Goal: Transaction & Acquisition: Purchase product/service

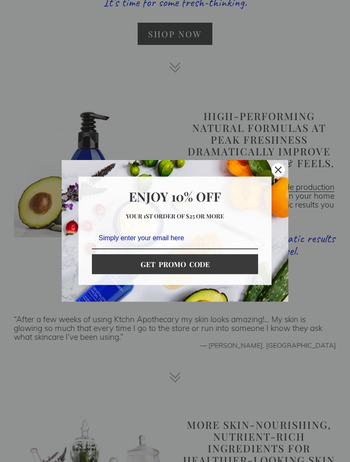
scroll to position [797, 0]
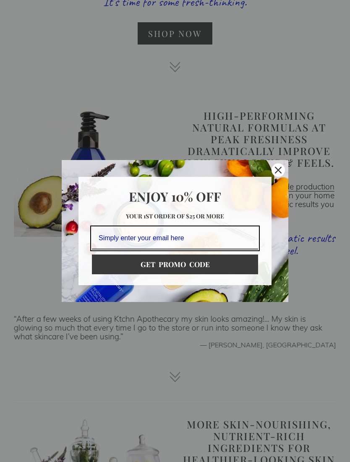
click at [276, 173] on icon "close icon" at bounding box center [278, 170] width 7 height 7
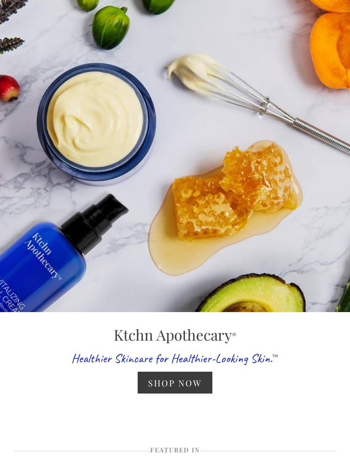
scroll to position [0, 0]
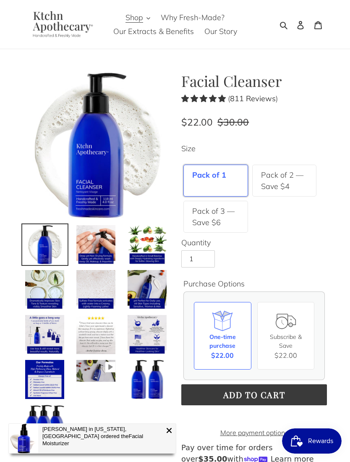
click at [262, 175] on label "Pack of 2 — Save $4" at bounding box center [284, 180] width 47 height 23
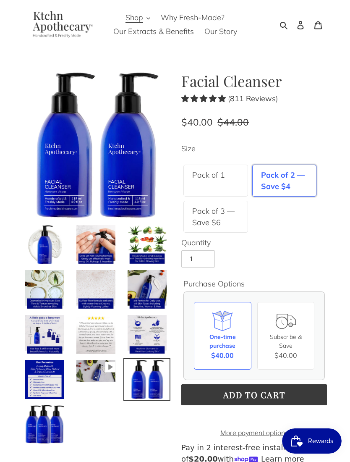
click at [36, 242] on img at bounding box center [44, 244] width 41 height 41
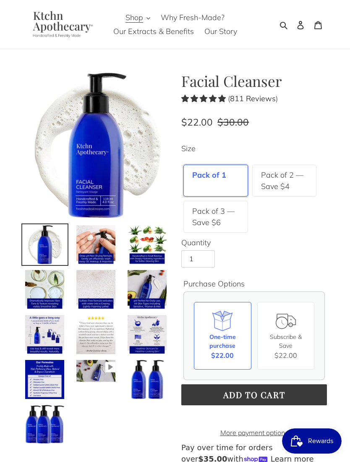
click at [98, 246] on img at bounding box center [96, 244] width 41 height 41
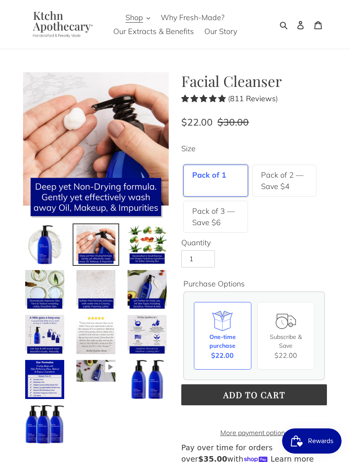
click at [140, 246] on img at bounding box center [147, 244] width 41 height 41
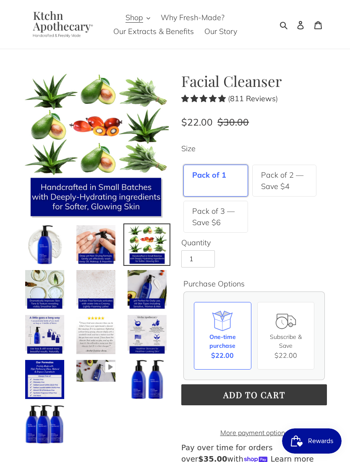
click at [43, 282] on img at bounding box center [44, 289] width 41 height 41
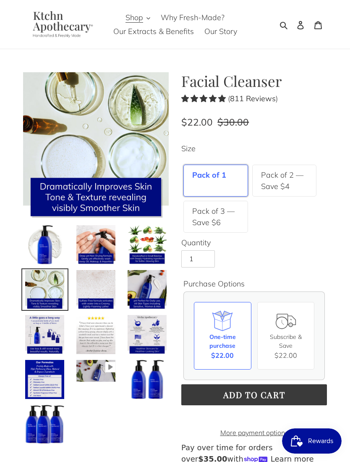
click at [90, 289] on img at bounding box center [96, 289] width 41 height 41
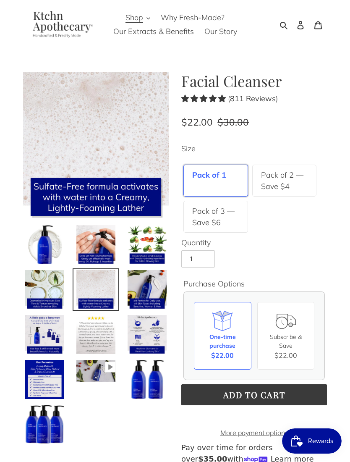
click at [142, 285] on img at bounding box center [147, 289] width 41 height 41
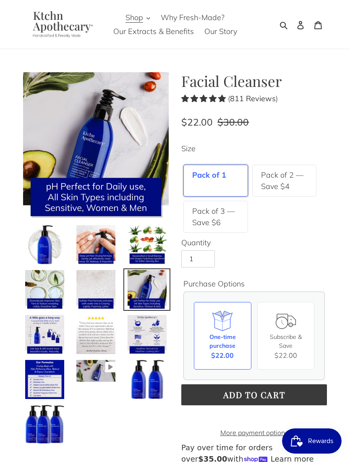
click at [269, 181] on label "Pack of 2 — Save $4" at bounding box center [284, 180] width 47 height 23
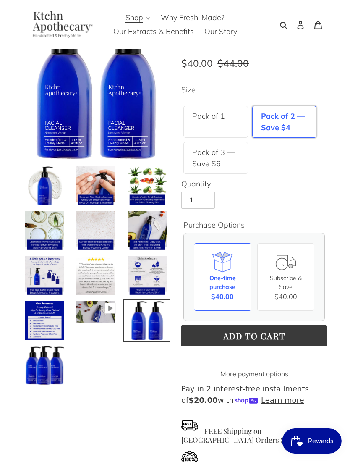
scroll to position [58, 0]
click at [193, 334] on button "Add to cart" at bounding box center [254, 336] width 146 height 21
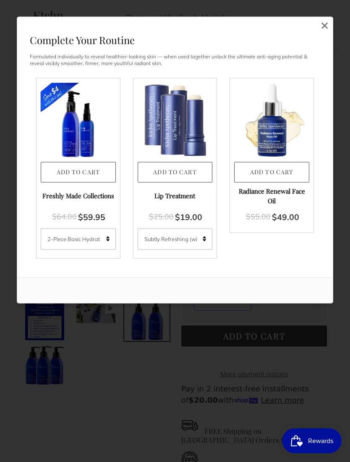
scroll to position [59, 0]
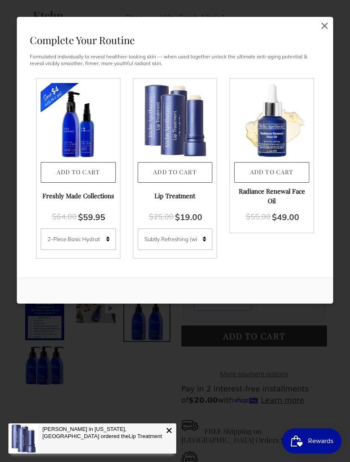
click at [153, 174] on button "Add to Cart" at bounding box center [175, 172] width 75 height 21
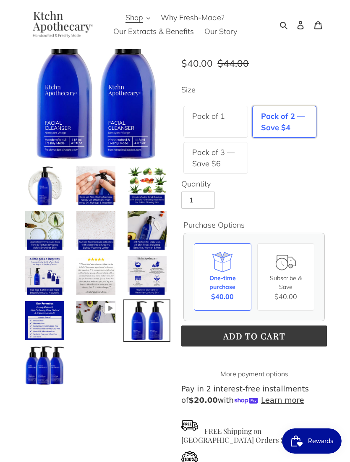
click at [163, 128] on img at bounding box center [96, 86] width 146 height 146
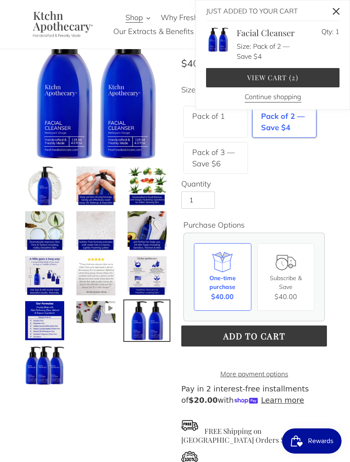
click at [281, 76] on link "View cart ( 2 )" at bounding box center [272, 77] width 133 height 19
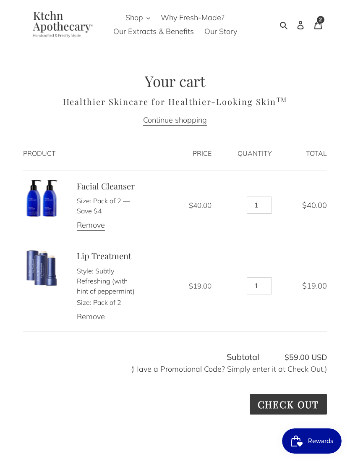
click at [47, 269] on img at bounding box center [41, 267] width 37 height 37
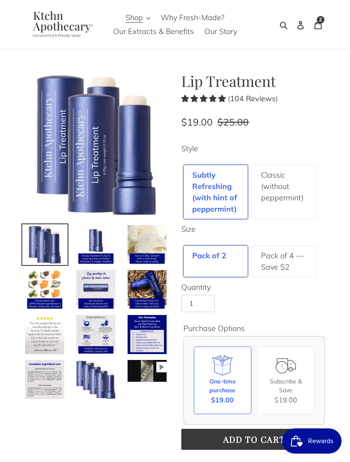
click at [93, 248] on img at bounding box center [96, 244] width 41 height 41
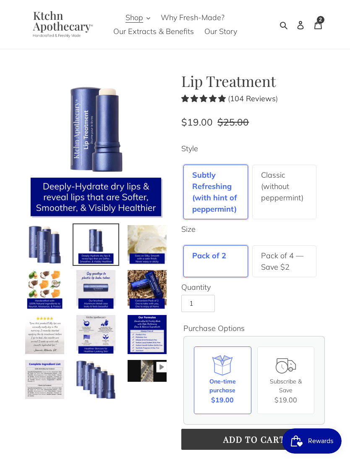
click at [140, 242] on img at bounding box center [147, 244] width 41 height 41
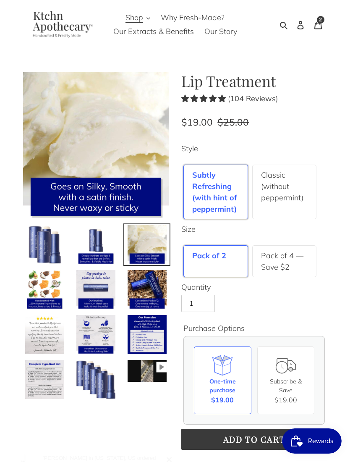
click at [47, 283] on img at bounding box center [44, 289] width 41 height 41
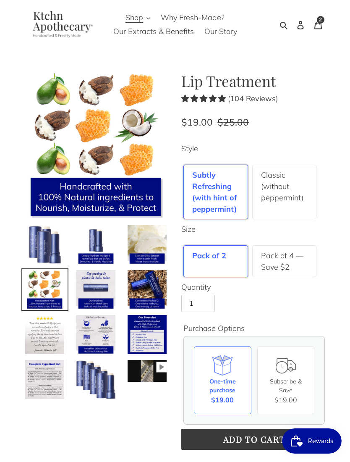
click at [90, 293] on img at bounding box center [96, 289] width 41 height 41
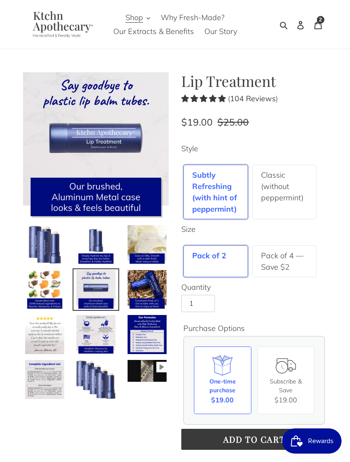
click at [142, 289] on img at bounding box center [147, 289] width 41 height 41
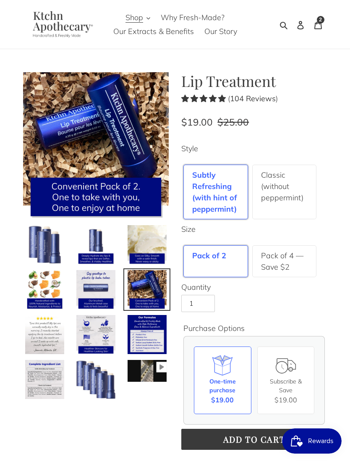
click at [144, 325] on img at bounding box center [147, 334] width 41 height 41
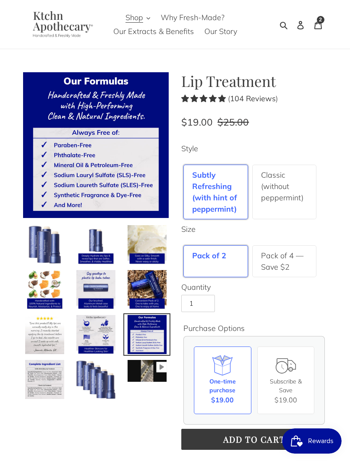
click at [290, 193] on label "Classic (without peppermint)" at bounding box center [284, 186] width 47 height 34
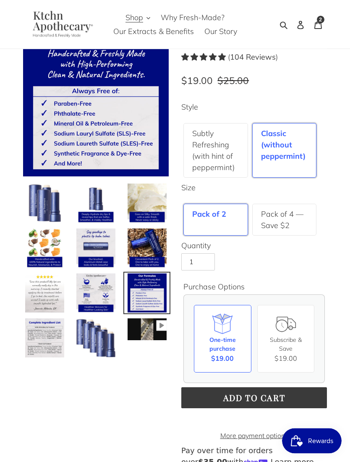
scroll to position [42, 0]
click at [257, 398] on span "Add to cart" at bounding box center [254, 397] width 62 height 11
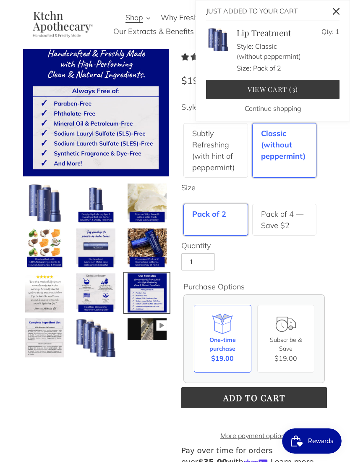
click at [311, 89] on link "View cart ( 3 )" at bounding box center [272, 89] width 133 height 19
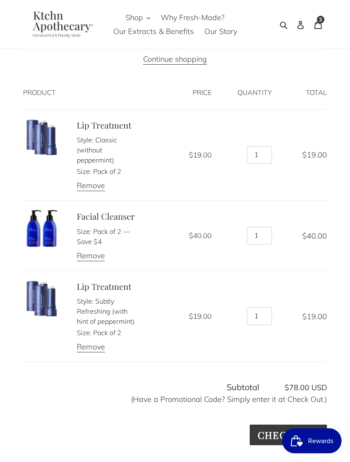
scroll to position [61, 0]
click at [87, 346] on link "Remove" at bounding box center [91, 347] width 28 height 10
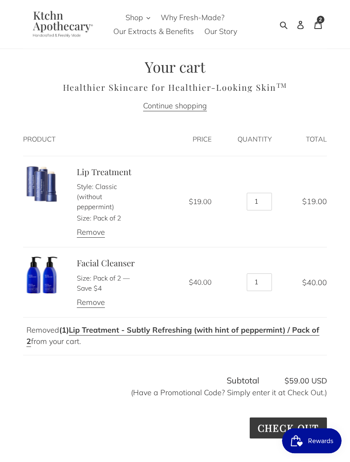
scroll to position [0, 0]
